Goal: Task Accomplishment & Management: Complete application form

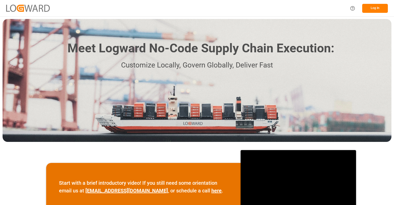
click at [380, 7] on button "Log In" at bounding box center [376, 8] width 26 height 9
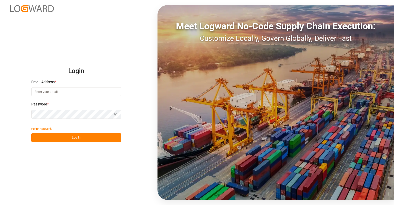
click at [77, 93] on input at bounding box center [76, 91] width 90 height 9
type input "[PERSON_NAME][EMAIL_ADDRESS][PERSON_NAME][DOMAIN_NAME]"
click at [75, 138] on button "Log In" at bounding box center [76, 137] width 90 height 9
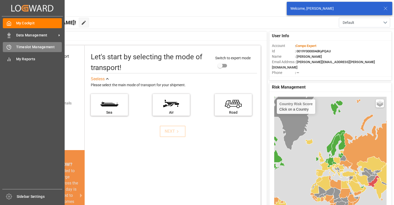
click at [7, 44] on div at bounding box center [7, 46] width 9 height 5
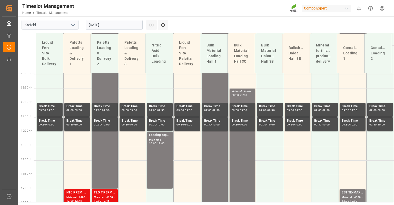
scroll to position [248, 0]
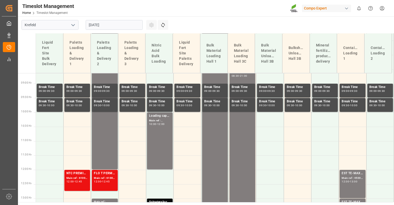
click at [100, 27] on input "[DATE]" at bounding box center [114, 25] width 57 height 10
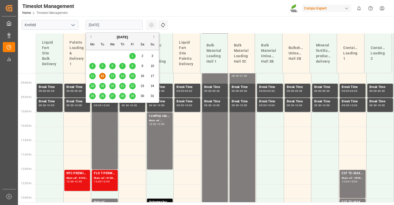
click at [92, 78] on span "11" at bounding box center [92, 76] width 3 height 4
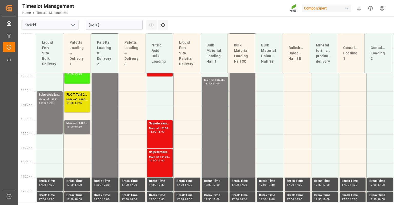
scroll to position [351, 0]
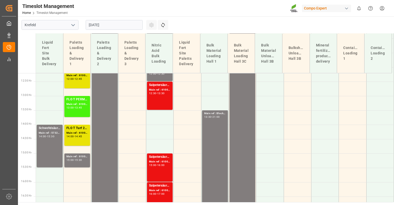
click at [100, 24] on input "[DATE]" at bounding box center [114, 25] width 57 height 10
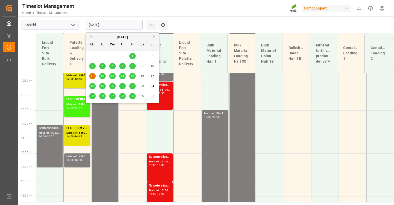
click at [101, 76] on span "12" at bounding box center [102, 76] width 3 height 4
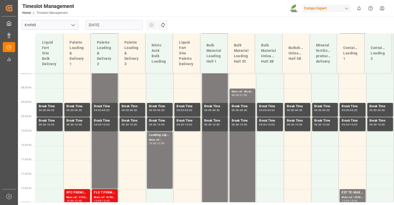
scroll to position [223, 0]
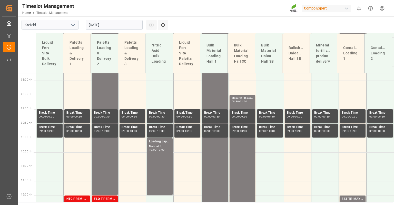
click at [114, 25] on input "[DATE]" at bounding box center [114, 25] width 57 height 10
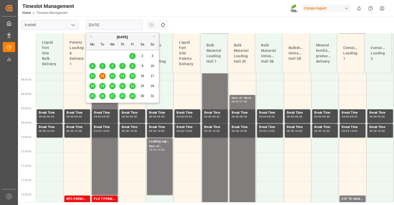
click at [111, 78] on div "13" at bounding box center [112, 76] width 6 height 6
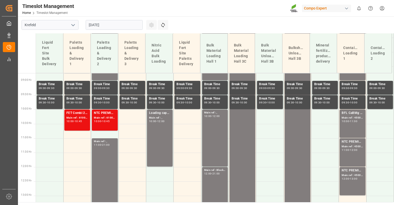
scroll to position [248, 0]
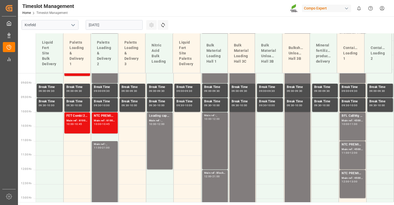
click at [207, 135] on div "Main ref : , 10:00 - 12:00" at bounding box center [215, 141] width 22 height 55
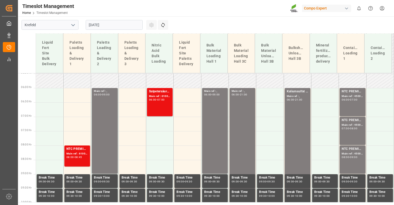
scroll to position [146, 0]
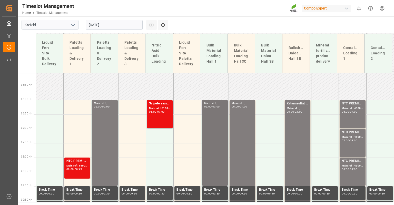
click at [210, 133] on div "Main ref : , 06:00 - 09:00" at bounding box center [215, 143] width 22 height 84
click at [101, 31] on div "[DATE]" at bounding box center [114, 24] width 64 height 17
click at [101, 25] on input "[DATE]" at bounding box center [114, 25] width 57 height 10
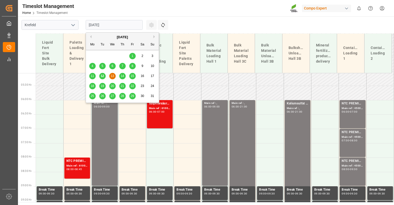
click at [92, 78] on div "11" at bounding box center [92, 76] width 6 height 6
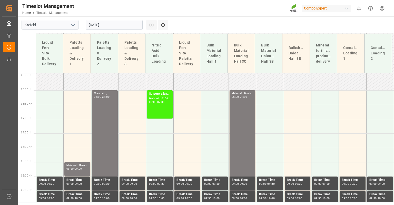
scroll to position [120, 0]
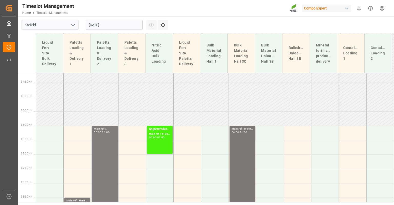
click at [95, 25] on input "[DATE]" at bounding box center [114, 25] width 57 height 10
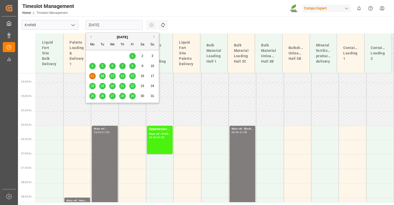
click at [102, 76] on span "12" at bounding box center [102, 76] width 3 height 4
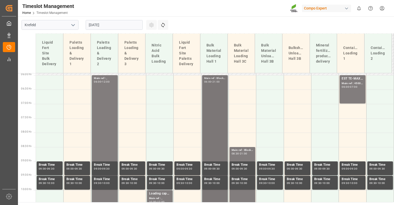
scroll to position [146, 0]
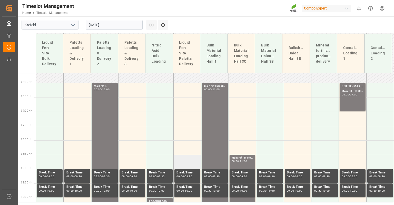
scroll to position [197, 0]
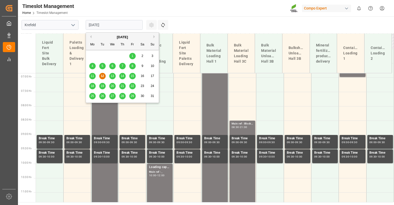
click at [123, 26] on input "[DATE]" at bounding box center [114, 25] width 57 height 10
click at [113, 75] on span "13" at bounding box center [112, 76] width 3 height 4
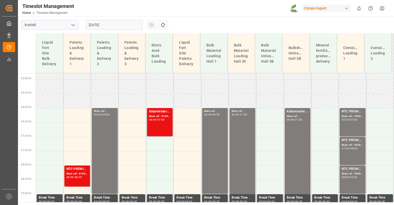
scroll to position [146, 0]
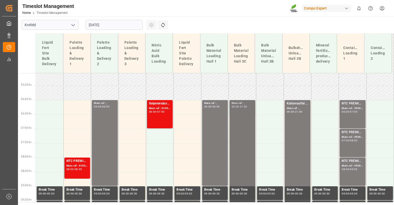
click at [212, 125] on div "Main ref : , 06:00 - 09:00" at bounding box center [215, 143] width 22 height 84
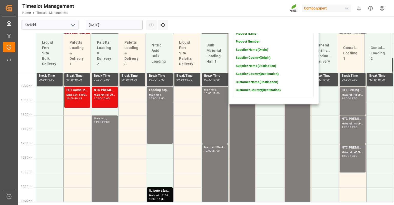
scroll to position [171, 0]
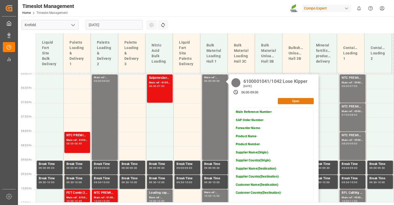
click at [298, 102] on button "Open" at bounding box center [296, 101] width 36 height 6
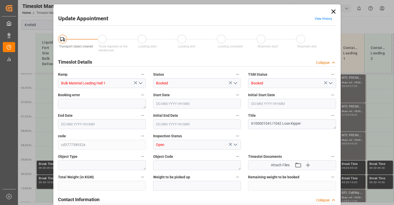
type input "[DATE] 06:00"
type input "[DATE] 09:00"
type input "[DATE] 06:30"
type input "[DATE] 07:16"
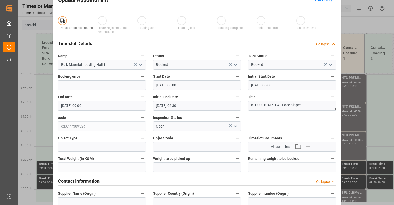
scroll to position [0, 0]
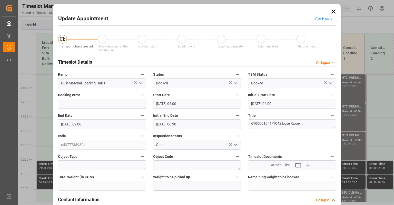
click at [334, 11] on icon at bounding box center [333, 11] width 7 height 7
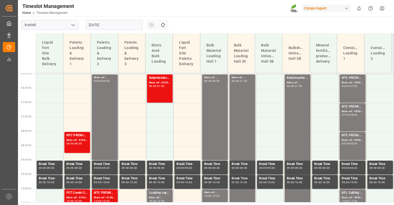
scroll to position [223, 0]
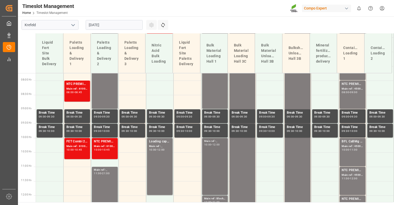
click at [218, 155] on div "Main ref : , 10:00 - 12:00" at bounding box center [215, 166] width 22 height 55
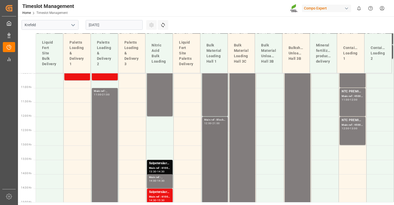
scroll to position [300, 0]
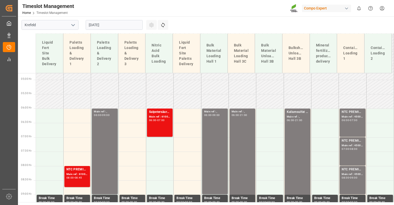
scroll to position [69, 0]
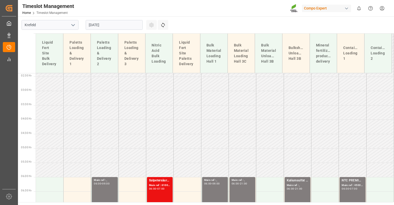
click at [110, 25] on input "[DATE]" at bounding box center [114, 25] width 57 height 10
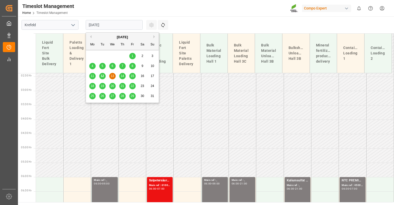
click at [123, 76] on span "14" at bounding box center [122, 76] width 3 height 4
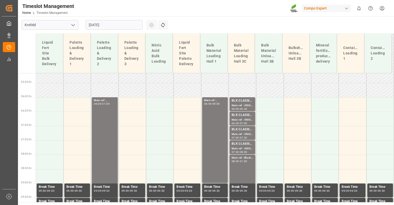
scroll to position [146, 0]
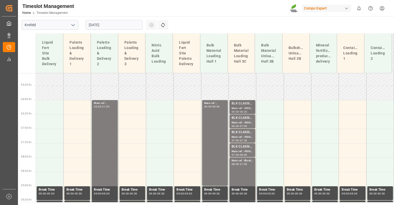
click at [238, 105] on div "BLK CLASSIC [DATE]+3+TE BULK;" at bounding box center [243, 103] width 22 height 5
click at [214, 124] on div "Main ref : , 06:00 - 09:00" at bounding box center [215, 143] width 22 height 84
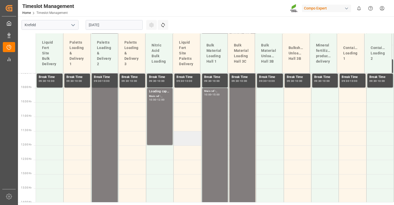
scroll to position [274, 0]
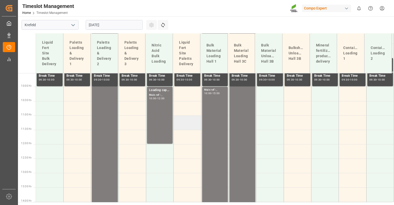
click at [200, 125] on td at bounding box center [187, 123] width 27 height 14
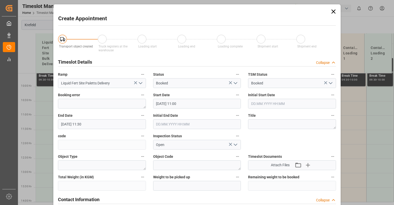
type input "[DATE] 11:00"
type input "[DATE] 11:30"
click at [333, 11] on icon at bounding box center [334, 12] width 4 height 4
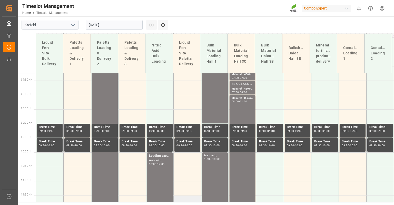
scroll to position [171, 0]
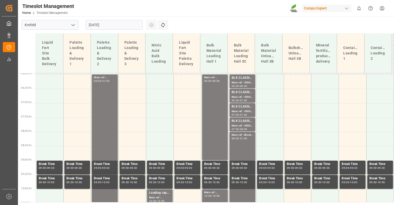
click at [119, 22] on input "[DATE]" at bounding box center [114, 25] width 57 height 10
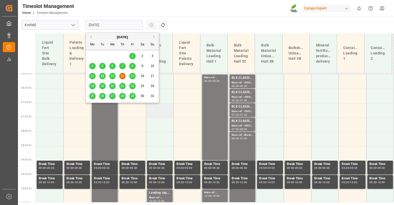
click at [148, 113] on td at bounding box center [159, 110] width 27 height 14
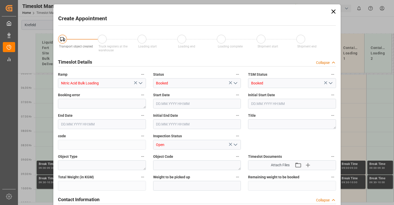
type input "[DATE] 07:00"
type input "[DATE] 07:30"
click at [332, 11] on icon at bounding box center [333, 11] width 7 height 7
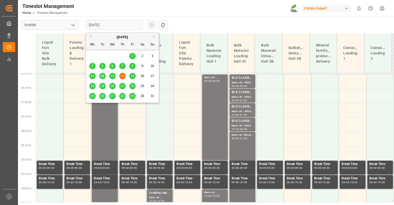
click at [116, 22] on input "[DATE]" at bounding box center [114, 25] width 57 height 10
click at [103, 76] on span "12" at bounding box center [102, 76] width 3 height 4
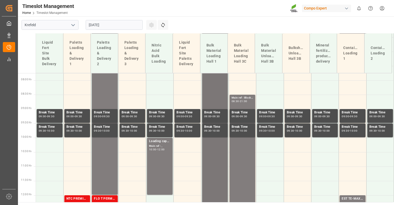
scroll to position [223, 0]
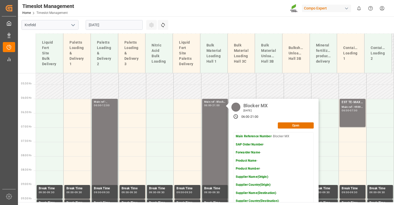
scroll to position [146, 0]
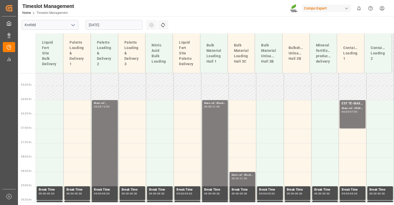
click at [247, 174] on div "Main ref : Blocker MX," at bounding box center [243, 175] width 22 height 4
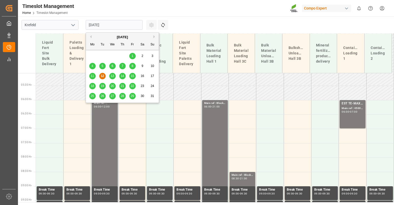
click at [97, 20] on input "[DATE]" at bounding box center [114, 25] width 57 height 10
click at [113, 75] on span "13" at bounding box center [112, 76] width 3 height 4
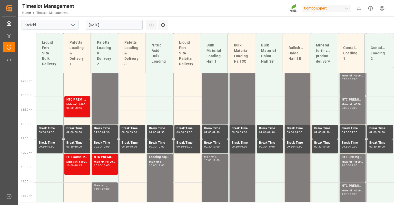
scroll to position [171, 0]
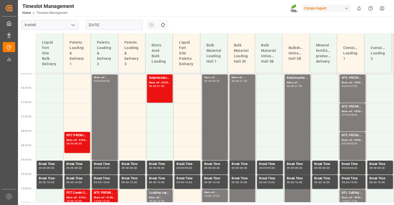
click at [211, 105] on div "Main ref : , 06:00 - 09:00" at bounding box center [215, 118] width 22 height 84
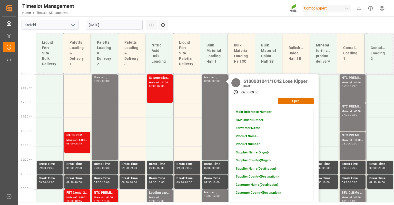
click at [242, 80] on div "6100001041/1042 Lose Kipper" at bounding box center [276, 80] width 68 height 7
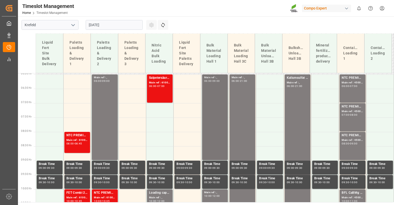
click at [209, 97] on div "Main ref : , 06:00 - 09:00" at bounding box center [215, 118] width 22 height 84
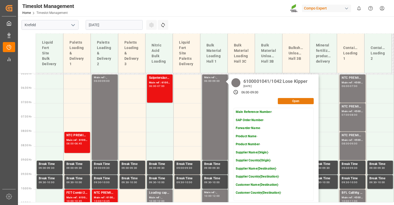
click at [287, 101] on button "Open" at bounding box center [296, 101] width 36 height 6
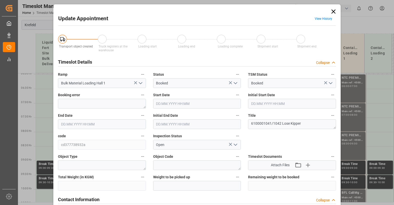
type input "[DATE] 06:00"
type input "[DATE] 09:00"
type input "[DATE] 06:30"
type input "[DATE] 07:16"
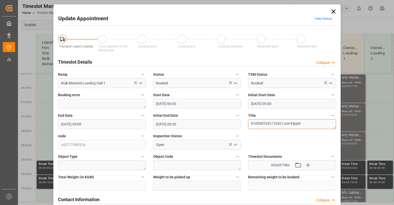
drag, startPoint x: 250, startPoint y: 124, endPoint x: 271, endPoint y: 124, distance: 20.3
click at [271, 124] on textarea "6100001041/1042 Lose Kipper" at bounding box center [292, 124] width 88 height 10
click at [331, 11] on icon at bounding box center [333, 11] width 7 height 7
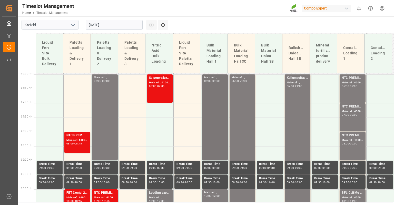
click at [211, 95] on div "Main ref : , 06:00 - 09:00" at bounding box center [215, 118] width 22 height 84
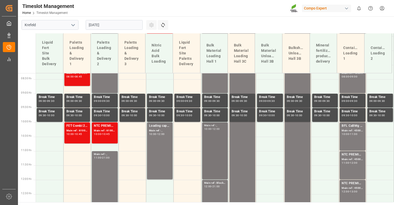
scroll to position [248, 0]
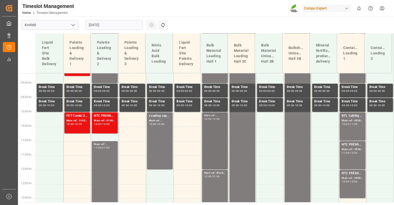
click at [212, 136] on div "Main ref : , 10:00 - 12:00" at bounding box center [215, 141] width 22 height 55
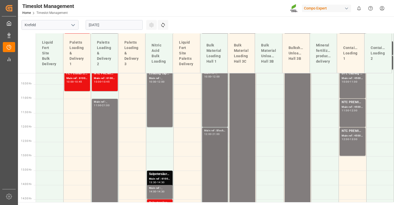
scroll to position [300, 0]
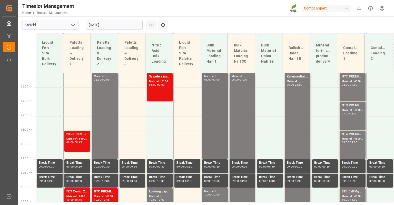
scroll to position [171, 0]
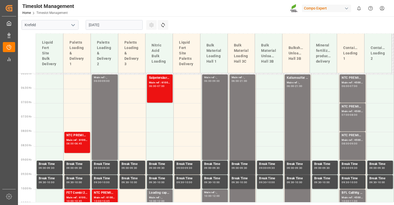
click at [213, 114] on div "Main ref : , 06:00 - 09:00" at bounding box center [215, 118] width 22 height 84
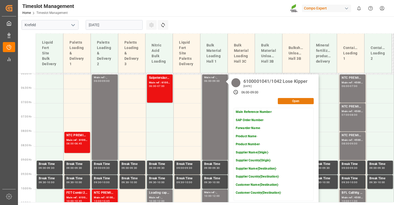
click at [303, 102] on button "Open" at bounding box center [296, 101] width 36 height 6
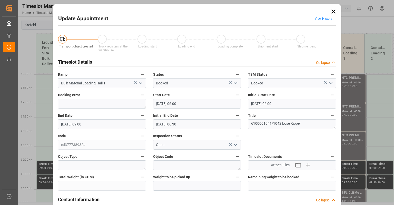
type input "[DATE] 06:00"
type input "[DATE] 09:00"
type input "[DATE] 06:30"
type input "[DATE] 07:16"
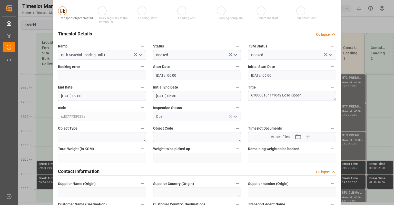
scroll to position [0, 0]
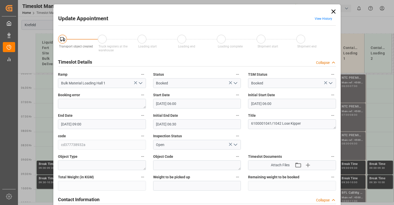
click at [321, 18] on link "View History" at bounding box center [323, 19] width 17 height 4
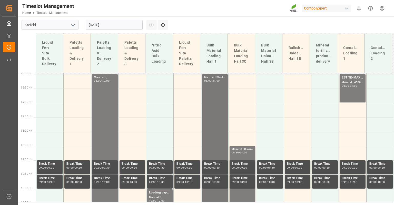
scroll to position [171, 0]
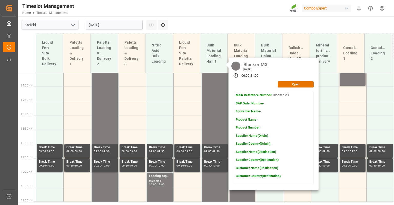
scroll to position [197, 0]
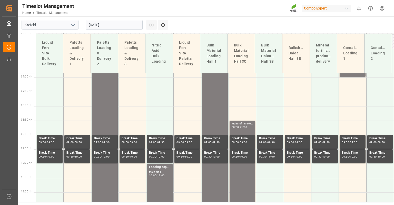
click at [109, 26] on input "[DATE]" at bounding box center [114, 25] width 57 height 10
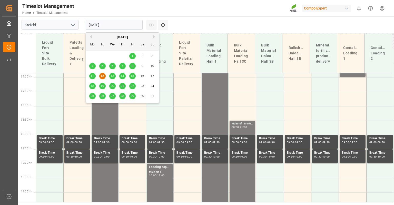
click at [112, 75] on span "13" at bounding box center [112, 76] width 3 height 4
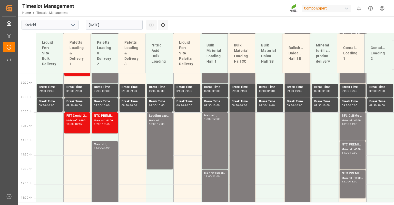
scroll to position [171, 0]
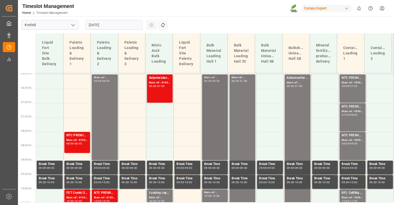
click at [208, 113] on div "Main ref : , 06:00 - 09:00" at bounding box center [215, 118] width 22 height 84
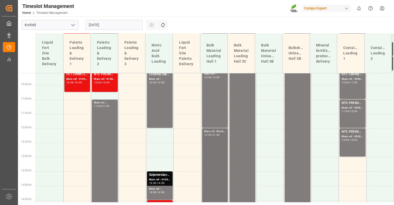
scroll to position [325, 0]
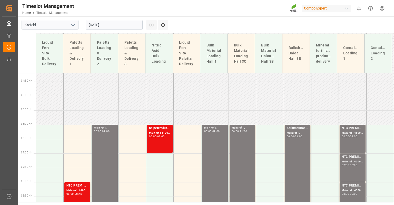
scroll to position [120, 0]
click at [210, 150] on div "Main ref : , 06:00 - 09:00" at bounding box center [215, 169] width 22 height 84
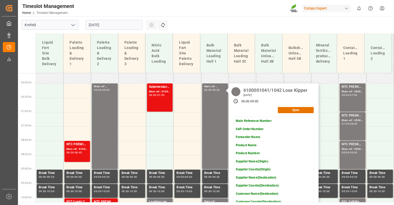
scroll to position [171, 0]
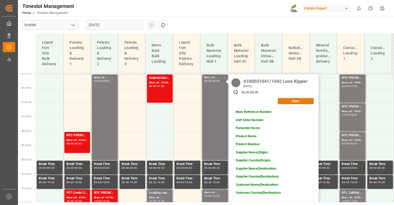
click at [293, 103] on button "Open" at bounding box center [296, 101] width 36 height 6
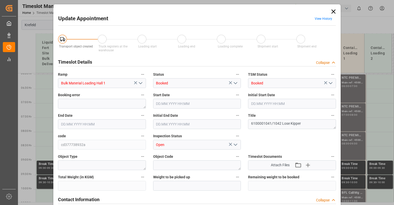
type input "[DATE] 06:00"
type input "[DATE] 09:00"
type input "[DATE] 06:30"
type input "[DATE] 07:16"
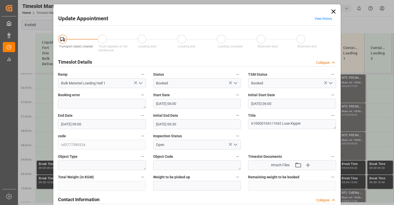
click at [324, 17] on link "View History" at bounding box center [323, 19] width 17 height 4
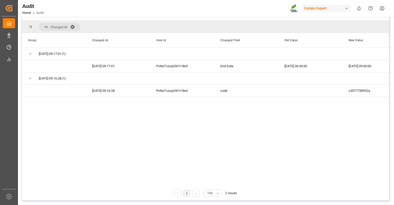
click at [73, 26] on span at bounding box center [74, 27] width 8 height 5
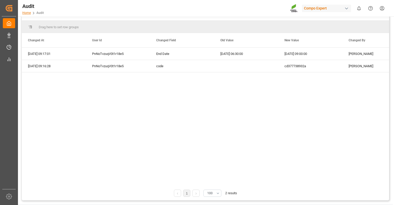
click at [28, 12] on link "Home" at bounding box center [26, 13] width 8 height 4
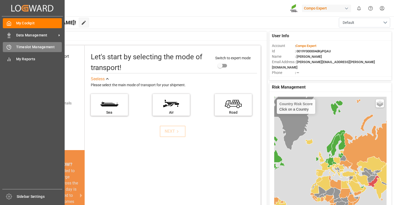
click at [13, 47] on div "Timeslot Management Timeslot Management" at bounding box center [32, 47] width 59 height 10
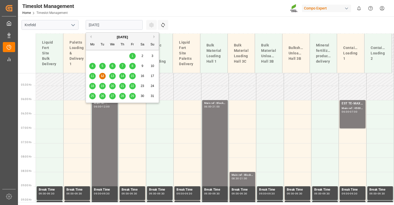
click at [100, 22] on input "[DATE]" at bounding box center [114, 25] width 57 height 10
click at [112, 77] on span "13" at bounding box center [112, 76] width 3 height 4
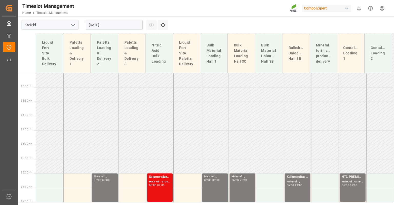
click at [102, 27] on input "[DATE]" at bounding box center [114, 25] width 57 height 10
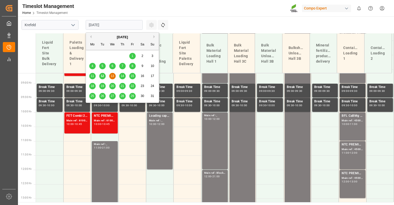
click at [123, 73] on div "14" at bounding box center [122, 76] width 6 height 6
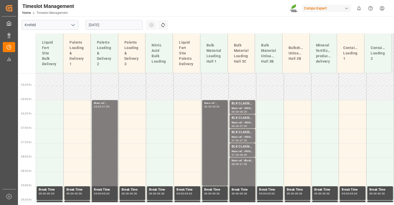
click at [209, 128] on div "Main ref : , 06:00 - 09:00" at bounding box center [215, 143] width 22 height 84
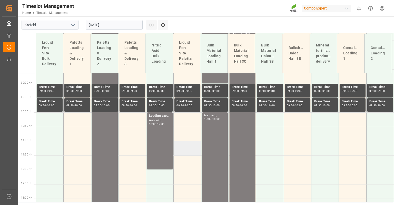
click at [197, 148] on td at bounding box center [187, 148] width 27 height 14
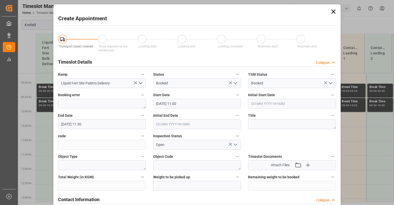
type input "[DATE] 11:00"
type input "[DATE] 11:30"
click at [332, 9] on icon at bounding box center [333, 11] width 7 height 7
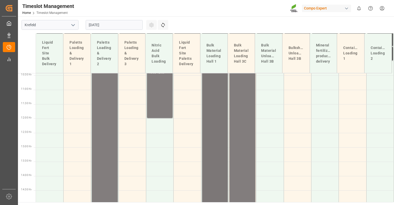
click at [218, 120] on div "Main ref : , 10:00 - 15:00" at bounding box center [215, 132] width 22 height 141
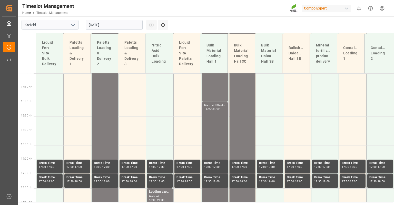
click at [210, 144] on div "Main ref : Blocker MX, 15:00 - 21:00" at bounding box center [215, 188] width 22 height 170
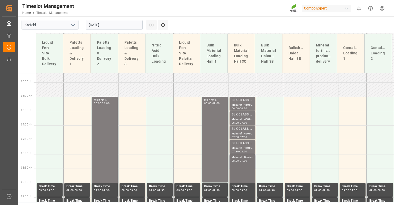
scroll to position [120, 0]
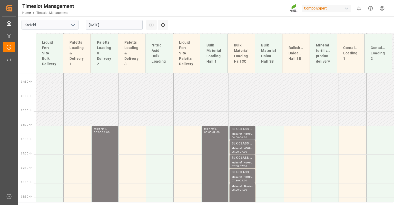
click at [242, 133] on div "Main ref : 4500000515, 2000000417;" at bounding box center [243, 134] width 22 height 4
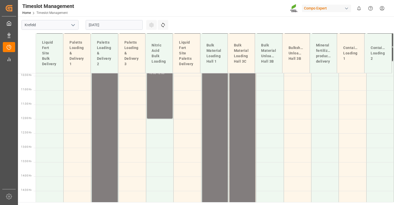
scroll to position [171, 0]
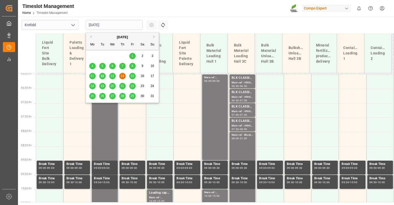
click at [109, 24] on input "[DATE]" at bounding box center [114, 25] width 57 height 10
click at [134, 77] on span "15" at bounding box center [132, 76] width 3 height 4
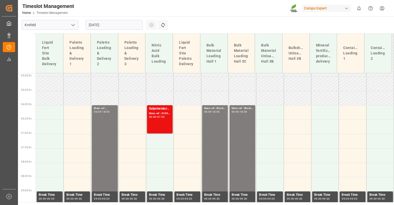
scroll to position [146, 0]
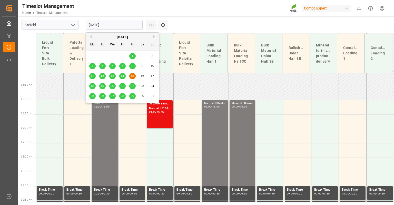
click at [107, 25] on input "[DATE]" at bounding box center [114, 25] width 57 height 10
click at [119, 78] on div "11 12 13 14 15 16 17" at bounding box center [123, 76] width 70 height 10
click at [123, 77] on span "14" at bounding box center [122, 76] width 3 height 4
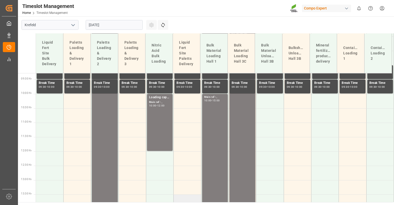
scroll to position [223, 0]
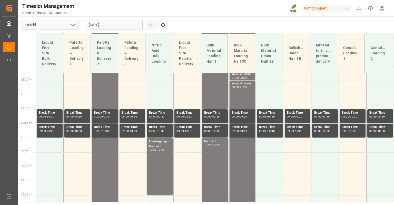
click at [94, 27] on input "[DATE]" at bounding box center [114, 25] width 57 height 10
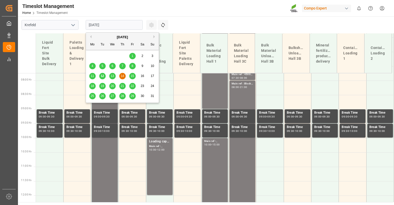
click at [110, 76] on div "13" at bounding box center [112, 76] width 6 height 6
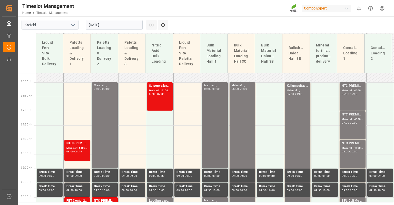
scroll to position [171, 0]
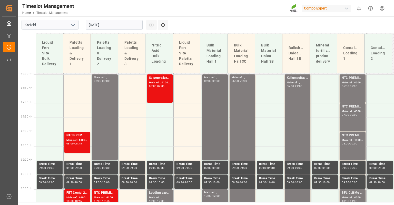
click at [214, 107] on div "Main ref : , 06:00 - 09:00" at bounding box center [215, 118] width 22 height 84
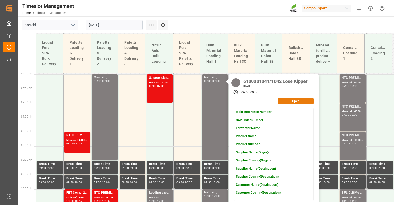
click at [286, 100] on button "Open" at bounding box center [296, 101] width 36 height 6
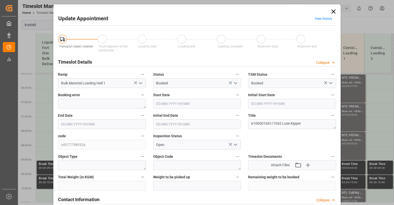
type input "[DATE] 06:00"
type input "[DATE] 09:00"
type input "[DATE] 06:30"
type input "[DATE] 07:16"
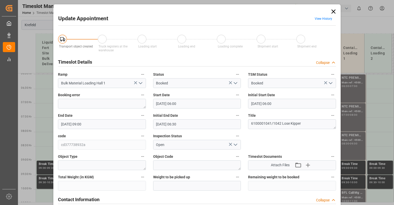
scroll to position [0, 0]
click at [331, 11] on icon at bounding box center [333, 11] width 7 height 7
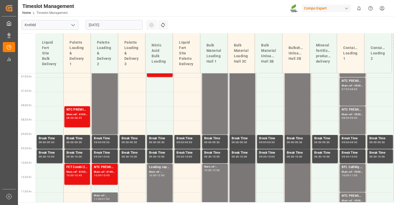
scroll to position [171, 0]
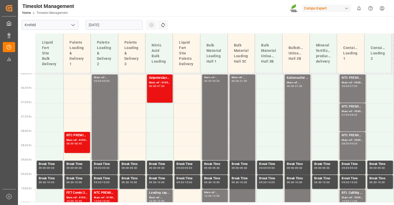
click at [213, 112] on div "Main ref : , 06:00 - 09:00" at bounding box center [215, 118] width 22 height 84
click at [96, 15] on div "Timeslot Management Home Timeslot Management Compo Expert 0 Notifications Only …" at bounding box center [204, 8] width 380 height 16
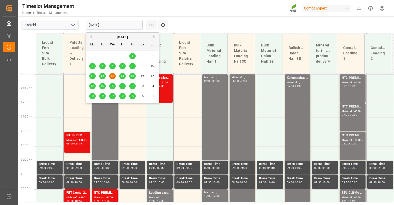
click at [97, 22] on input "[DATE]" at bounding box center [114, 25] width 57 height 10
click at [103, 77] on span "12" at bounding box center [102, 76] width 3 height 4
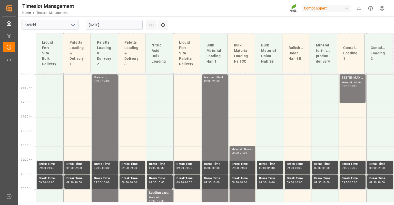
click at [104, 26] on input "[DATE]" at bounding box center [114, 25] width 57 height 10
click at [248, 93] on td at bounding box center [242, 96] width 27 height 14
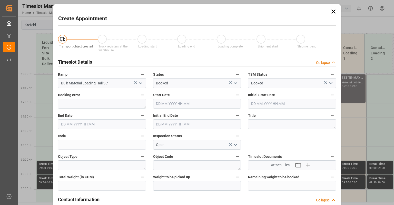
type input "[DATE] 06:30"
type input "[DATE] 07:00"
click at [332, 10] on icon at bounding box center [333, 11] width 7 height 7
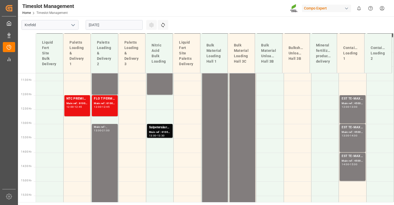
scroll to position [351, 0]
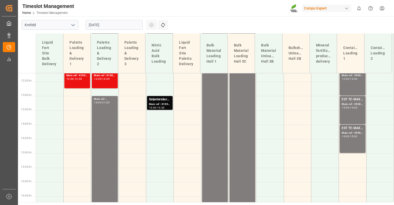
click at [118, 24] on input "[DATE]" at bounding box center [114, 25] width 57 height 10
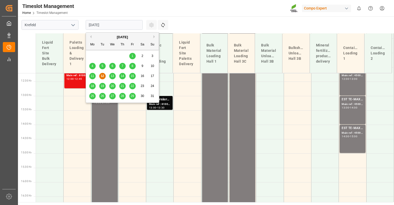
click at [111, 76] on span "13" at bounding box center [112, 76] width 3 height 4
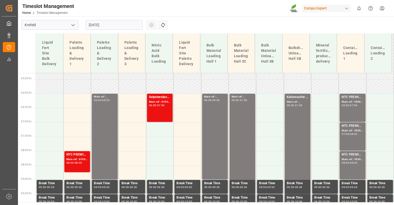
scroll to position [146, 0]
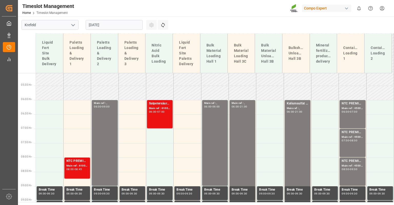
click at [109, 24] on input "[DATE]" at bounding box center [114, 25] width 57 height 10
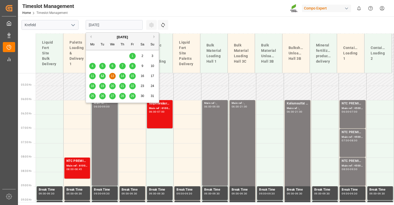
click at [123, 74] on span "14" at bounding box center [122, 76] width 3 height 4
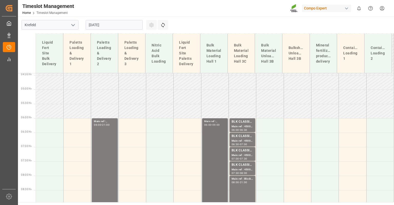
scroll to position [120, 0]
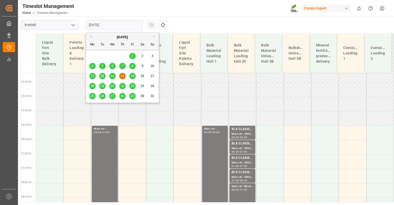
click at [107, 25] on input "[DATE]" at bounding box center [114, 25] width 57 height 10
click at [112, 77] on span "13" at bounding box center [112, 76] width 3 height 4
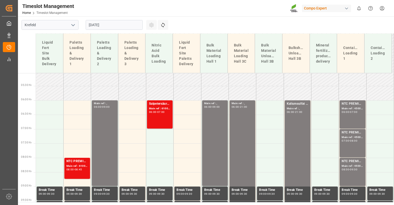
scroll to position [146, 0]
click at [211, 129] on div "Main ref : , 06:00 - 09:00" at bounding box center [215, 143] width 22 height 84
click at [100, 23] on input "[DATE]" at bounding box center [114, 25] width 57 height 10
click at [183, 131] on td at bounding box center [187, 136] width 27 height 14
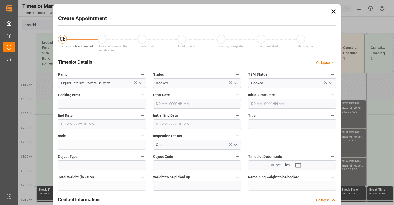
type input "[DATE] 07:00"
type input "[DATE] 07:30"
click at [335, 10] on icon at bounding box center [333, 11] width 7 height 7
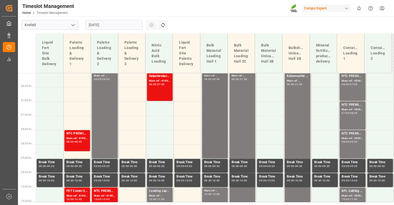
scroll to position [171, 0]
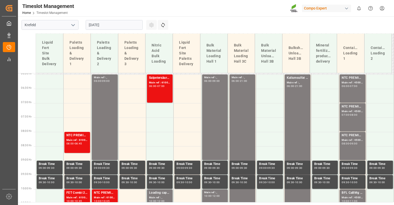
click at [123, 21] on input "[DATE]" at bounding box center [114, 25] width 57 height 10
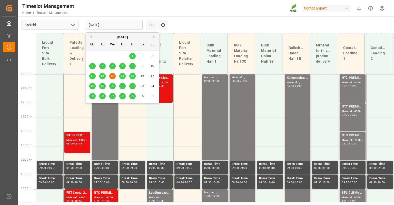
click at [123, 76] on span "14" at bounding box center [122, 76] width 3 height 4
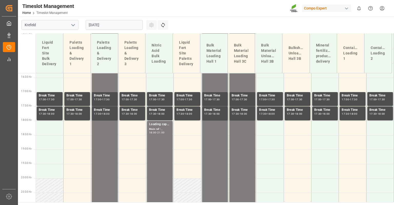
scroll to position [479, 0]
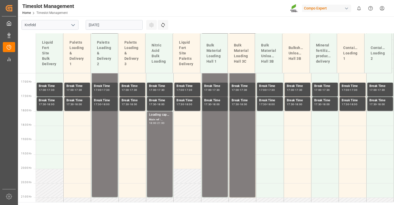
click at [123, 26] on input "[DATE]" at bounding box center [114, 25] width 57 height 10
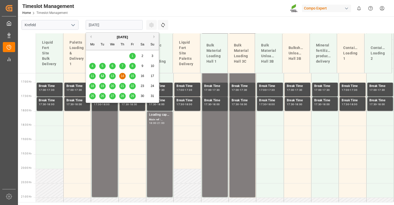
click at [133, 76] on span "15" at bounding box center [132, 76] width 3 height 4
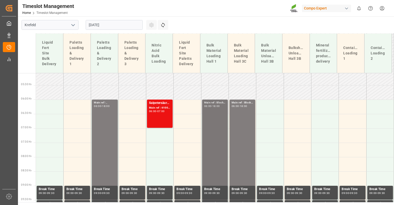
scroll to position [146, 0]
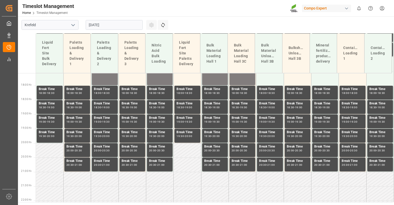
scroll to position [377, 0]
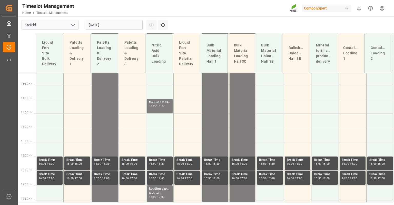
click at [98, 20] on input "[DATE]" at bounding box center [114, 25] width 57 height 10
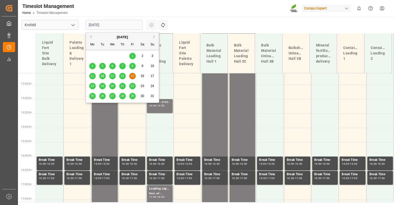
click at [91, 84] on div "18" at bounding box center [92, 86] width 6 height 6
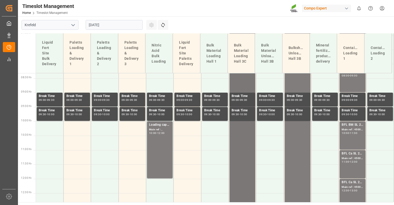
scroll to position [274, 0]
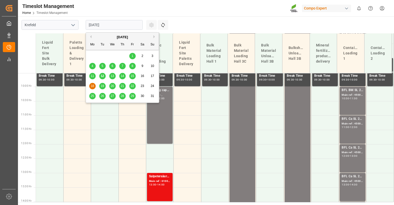
click at [107, 26] on input "[DATE]" at bounding box center [114, 25] width 57 height 10
click at [103, 85] on span "19" at bounding box center [102, 86] width 3 height 4
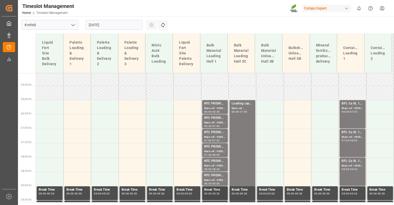
scroll to position [120, 0]
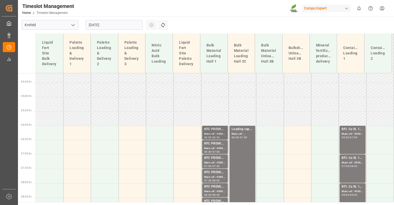
click at [213, 132] on div "Main ref : 4500000888, 2000000854;" at bounding box center [215, 134] width 22 height 4
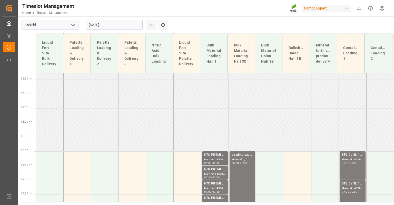
scroll to position [146, 0]
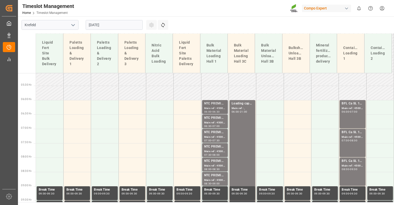
click at [212, 105] on div "NTC PREMIUM [DATE]+3+TE BULK;" at bounding box center [215, 103] width 22 height 5
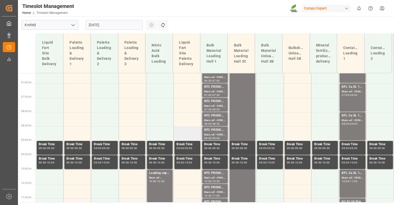
scroll to position [197, 0]
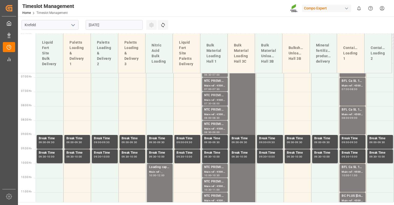
click at [208, 100] on div "Main ref : 4500000882, 2000000854;" at bounding box center [215, 100] width 22 height 4
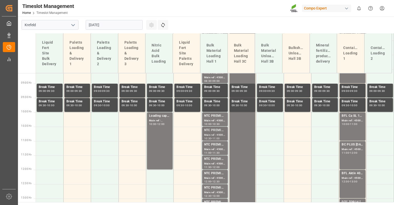
click at [205, 134] on div "Main ref : 4500000871, 2000000854;" at bounding box center [215, 135] width 22 height 4
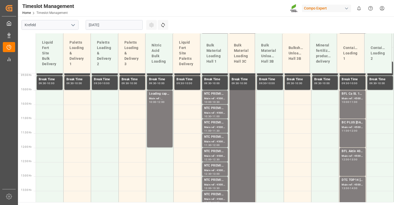
scroll to position [300, 0]
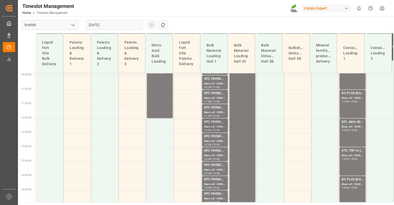
click at [217, 125] on div "Main ref : 4500000881, 2000000854;" at bounding box center [215, 127] width 22 height 4
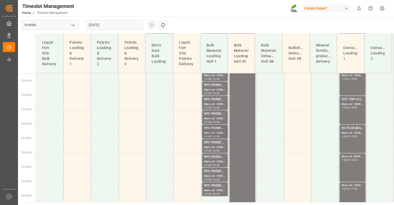
click at [216, 128] on div "NTC PREMIUM [DATE]+3+TE BULK;" at bounding box center [215, 128] width 22 height 5
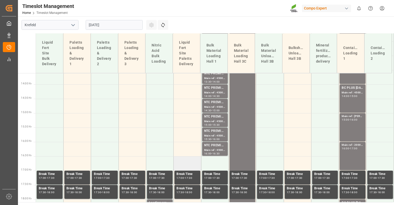
scroll to position [402, 0]
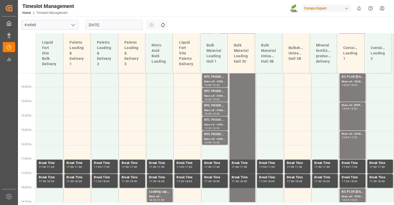
click at [210, 125] on div "Main ref : 4500000872, 2000000854;" at bounding box center [215, 125] width 22 height 4
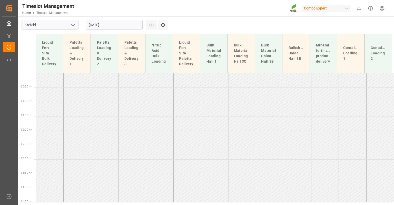
scroll to position [0, 0]
click at [116, 22] on input "[DATE]" at bounding box center [114, 25] width 57 height 10
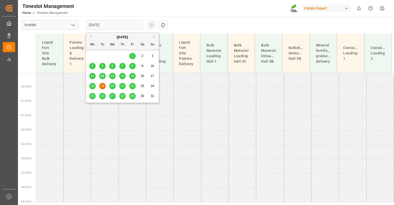
click at [113, 77] on span "13" at bounding box center [112, 76] width 3 height 4
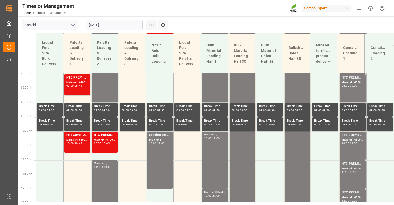
scroll to position [248, 0]
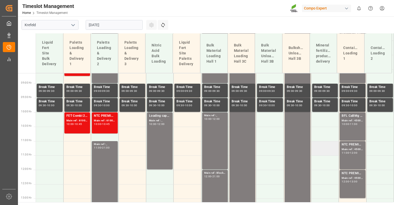
click at [327, 152] on td at bounding box center [325, 148] width 27 height 14
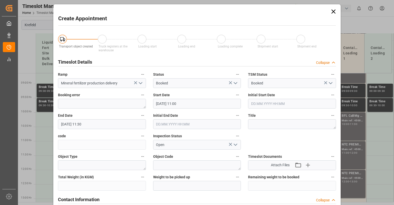
click at [332, 12] on icon at bounding box center [334, 12] width 4 height 4
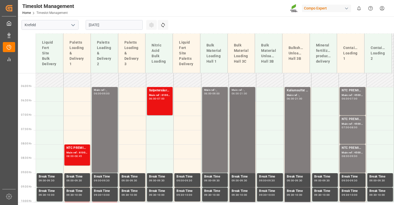
scroll to position [171, 0]
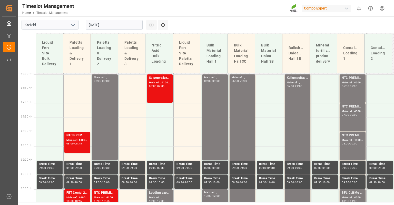
click at [97, 23] on input "[DATE]" at bounding box center [114, 25] width 57 height 10
click at [147, 142] on td at bounding box center [159, 139] width 27 height 14
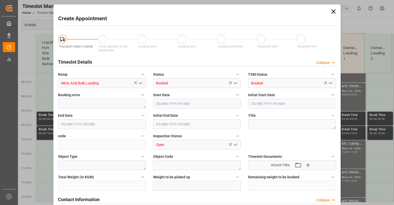
type input "[DATE] 08:00"
type input "[DATE] 08:30"
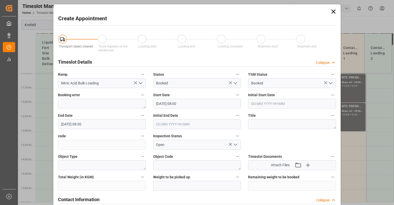
scroll to position [325, 0]
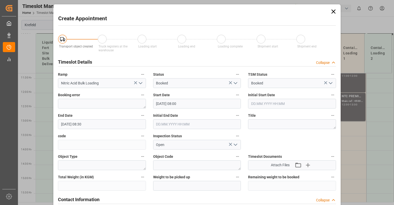
click at [332, 11] on icon at bounding box center [333, 11] width 7 height 7
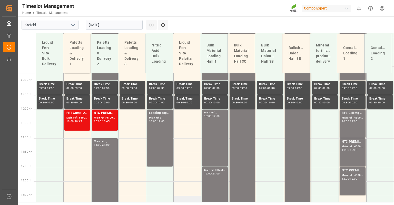
scroll to position [248, 0]
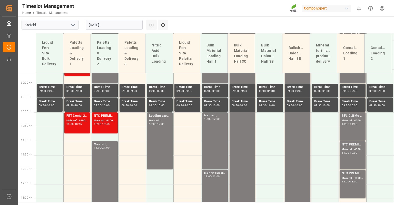
click at [112, 23] on input "[DATE]" at bounding box center [114, 25] width 57 height 10
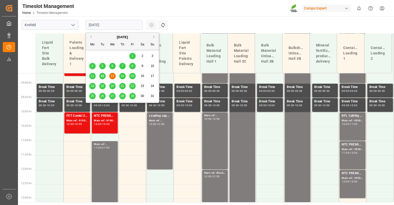
click at [125, 76] on div "14" at bounding box center [122, 76] width 6 height 6
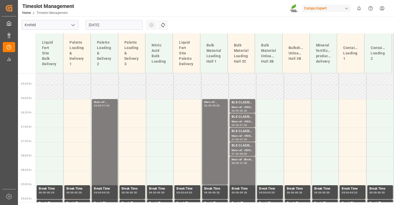
scroll to position [146, 0]
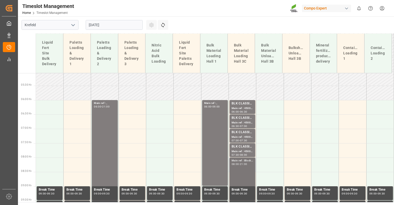
click at [240, 106] on div "Main ref : 4500000515, 2000000417;" at bounding box center [243, 108] width 22 height 4
click at [238, 121] on div "Main ref : 4500000513, 2000000417;" at bounding box center [243, 123] width 22 height 4
click at [236, 133] on div "BLK CLASSIC [DATE]+3+TE BULK;" at bounding box center [243, 132] width 22 height 5
click at [236, 152] on div "Main ref : 4500000512, 2000000417;" at bounding box center [243, 151] width 22 height 4
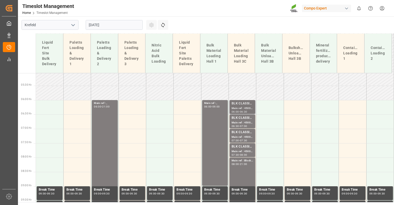
click at [241, 106] on div "BLK CLASSIC [DATE]+3+TE BULK;" at bounding box center [243, 103] width 22 height 5
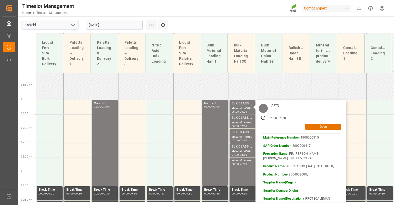
click at [292, 146] on p "SAP Order Number - 2000000417;" at bounding box center [301, 146] width 76 height 5
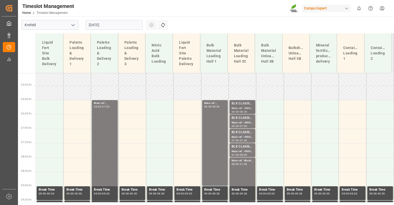
click at [238, 107] on div "Main ref : 4500000515, 2000000417;" at bounding box center [243, 108] width 22 height 4
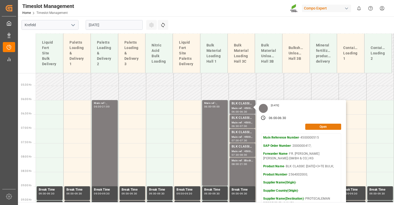
click at [310, 126] on button "Open" at bounding box center [324, 127] width 36 height 6
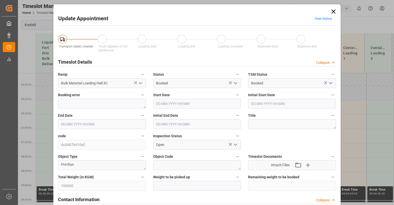
type input "[DATE] 06:00"
type input "[DATE] 06:30"
type input "[DATE] 06:44"
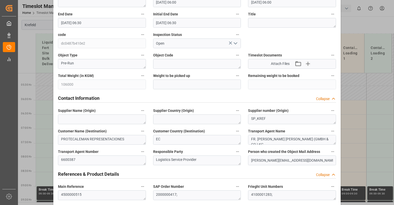
scroll to position [103, 0]
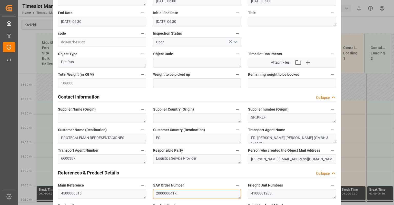
drag, startPoint x: 155, startPoint y: 195, endPoint x: 175, endPoint y: 195, distance: 19.5
click at [175, 195] on textarea "2000000417;" at bounding box center [197, 194] width 88 height 10
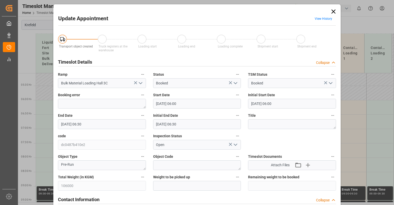
click at [335, 8] on icon at bounding box center [333, 11] width 7 height 7
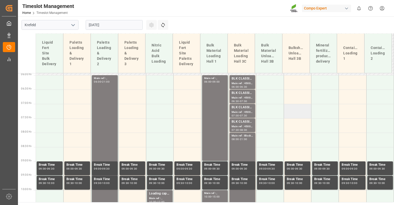
scroll to position [171, 0]
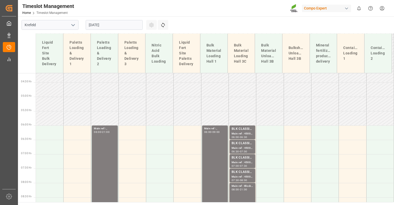
scroll to position [120, 0]
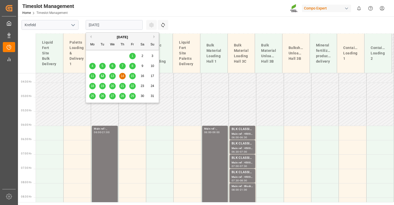
click at [103, 24] on input "[DATE]" at bounding box center [114, 25] width 57 height 10
click at [130, 75] on div "15" at bounding box center [132, 76] width 6 height 6
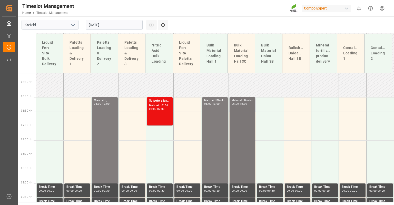
scroll to position [146, 0]
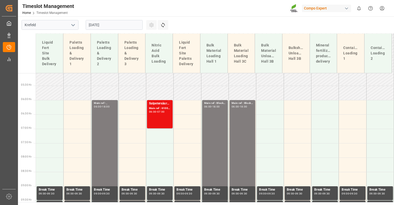
click at [93, 25] on input "[DATE]" at bounding box center [114, 25] width 57 height 10
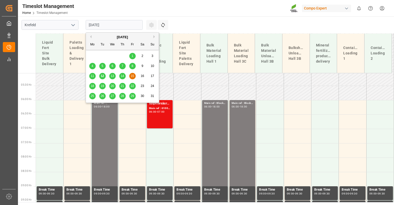
click at [93, 87] on span "18" at bounding box center [92, 86] width 3 height 4
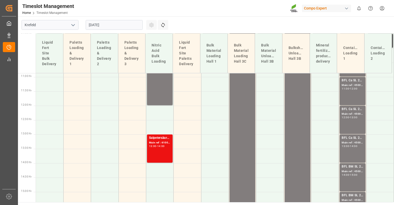
scroll to position [274, 0]
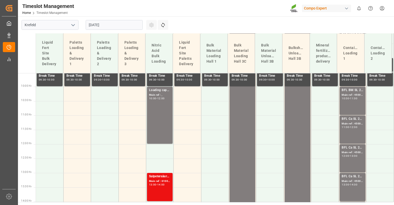
click at [94, 25] on input "[DATE]" at bounding box center [114, 25] width 57 height 10
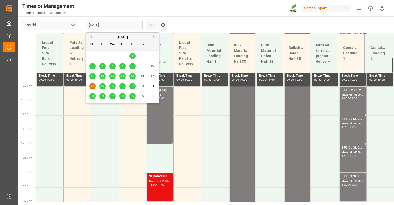
click at [102, 86] on span "19" at bounding box center [102, 86] width 3 height 4
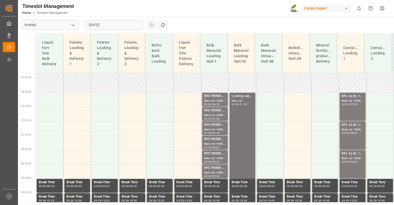
scroll to position [146, 0]
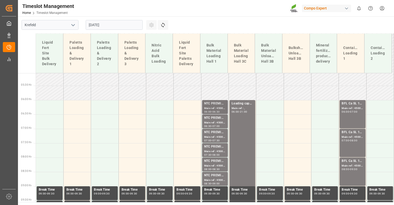
click at [208, 106] on div "NTC PREMIUM [DATE]+3+TE BULK;" at bounding box center [215, 103] width 22 height 5
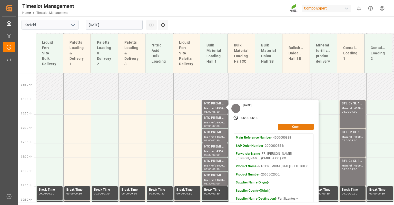
click at [287, 127] on button "Open" at bounding box center [296, 127] width 36 height 6
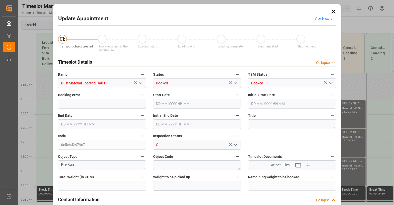
type input "53000"
type input "0"
type input "[DATE] 06:00"
type input "[DATE] 06:30"
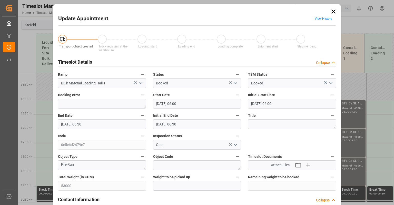
type input "[DATE] 06:30"
type input "[DATE] 12:39"
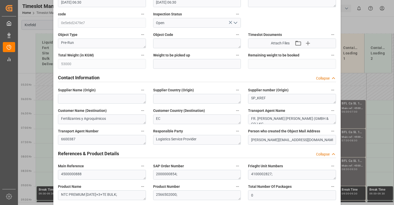
scroll to position [154, 0]
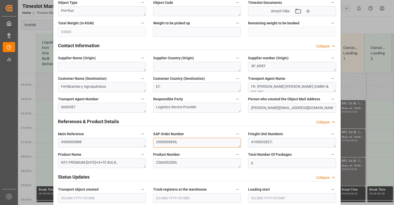
drag, startPoint x: 156, startPoint y: 142, endPoint x: 175, endPoint y: 143, distance: 19.8
click at [175, 143] on textarea "2000000854;" at bounding box center [197, 143] width 88 height 10
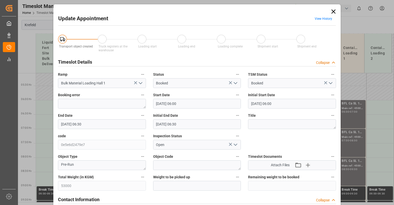
scroll to position [0, 0]
click at [333, 11] on icon at bounding box center [333, 11] width 7 height 7
